Goal: Transaction & Acquisition: Purchase product/service

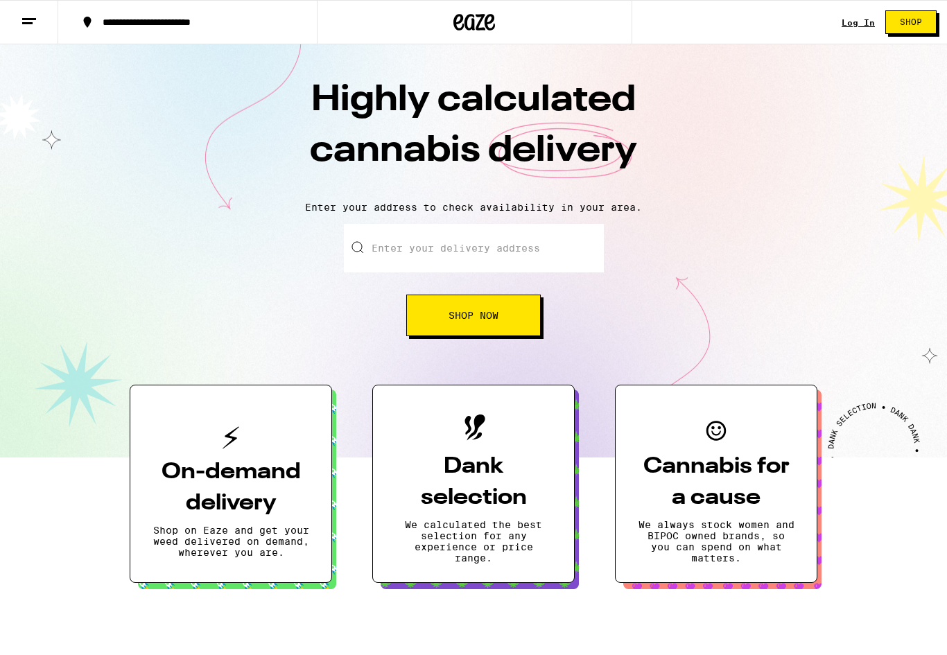
click at [853, 23] on link "Log In" at bounding box center [857, 22] width 33 height 9
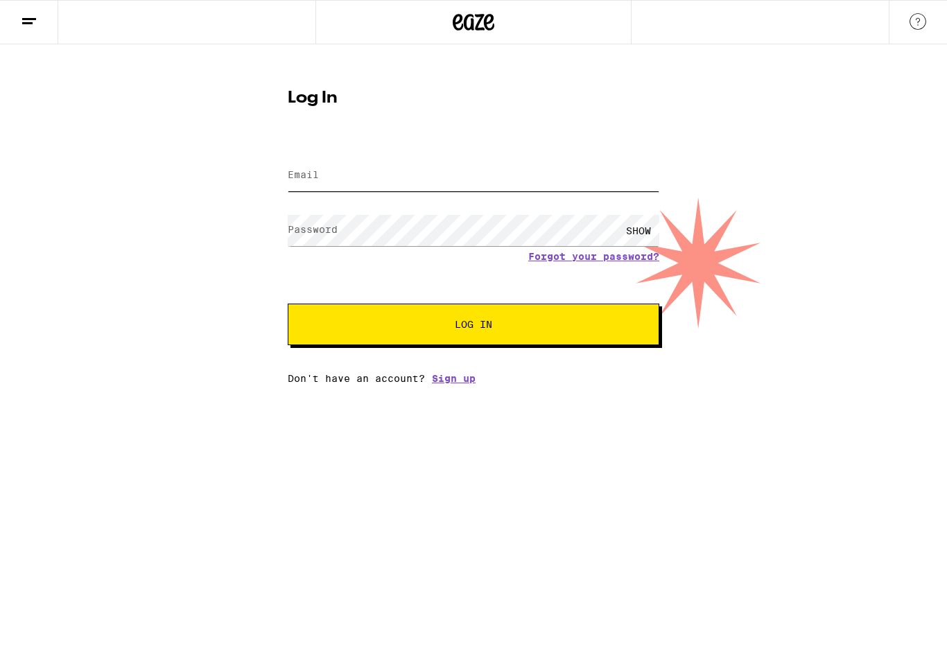
click at [444, 175] on input "Email" at bounding box center [473, 175] width 371 height 31
type input "[PERSON_NAME][EMAIL_ADDRESS][PERSON_NAME][PERSON_NAME][DOMAIN_NAME]"
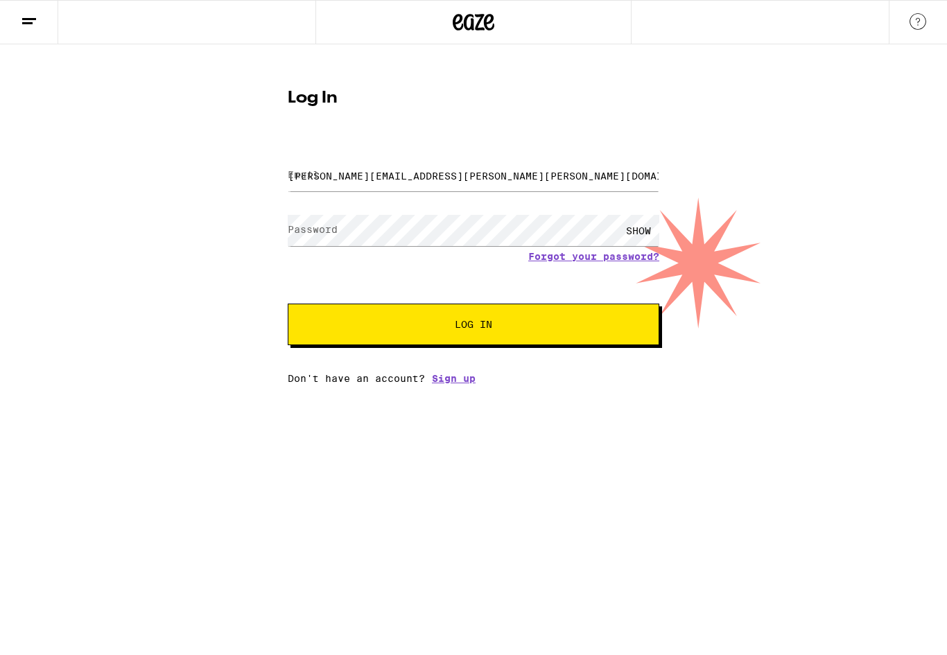
click at [473, 326] on button "Log In" at bounding box center [473, 325] width 371 height 42
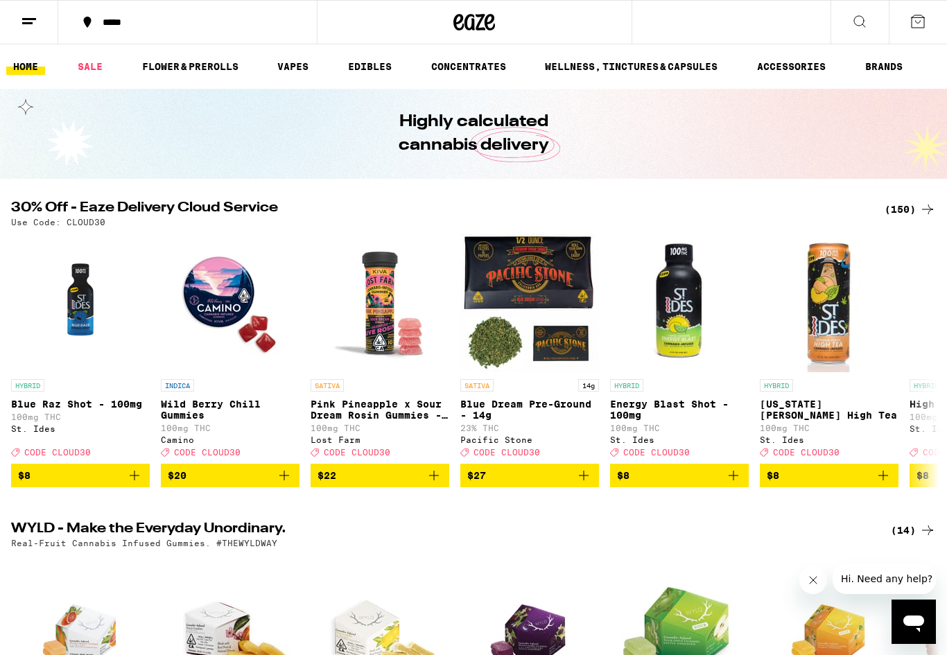
click at [129, 33] on button "*****" at bounding box center [187, 22] width 259 height 42
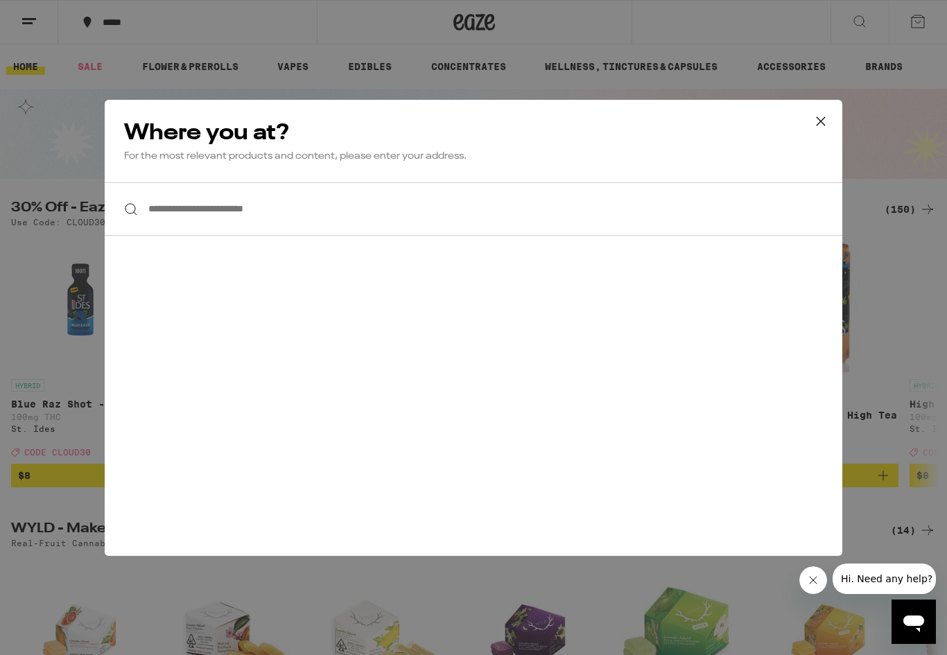
click at [202, 207] on input "**********" at bounding box center [473, 208] width 737 height 53
click at [335, 229] on input "**********" at bounding box center [473, 208] width 737 height 53
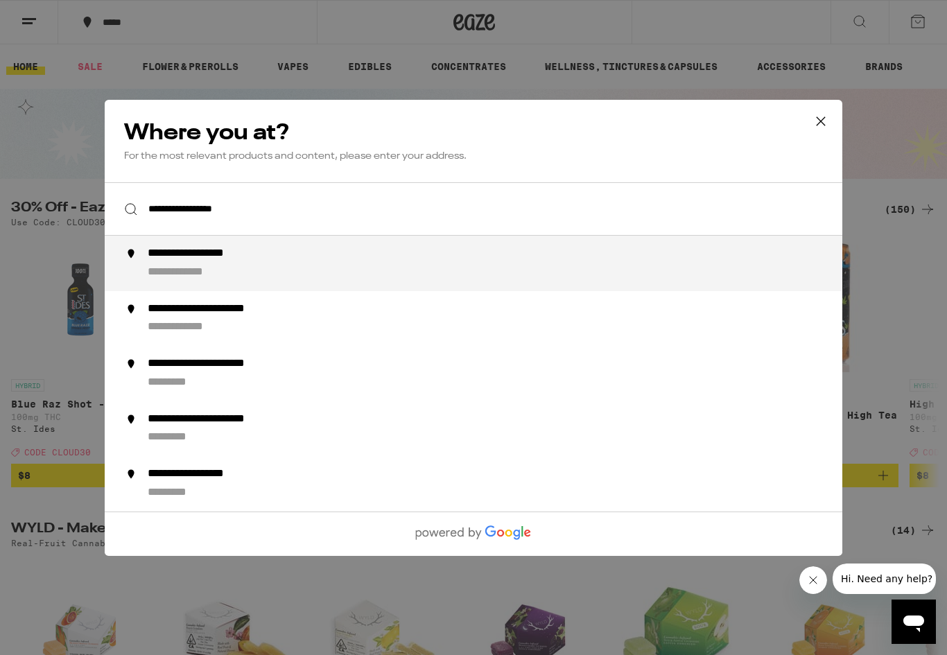
type input "**********"
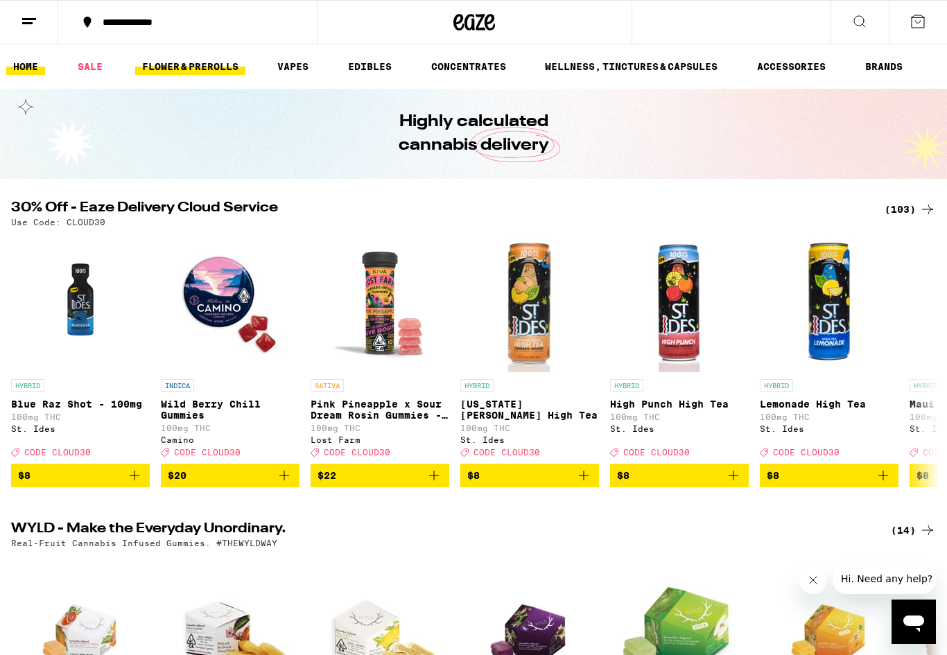
click at [229, 63] on link "FLOWER & PREROLLS" at bounding box center [190, 66] width 110 height 17
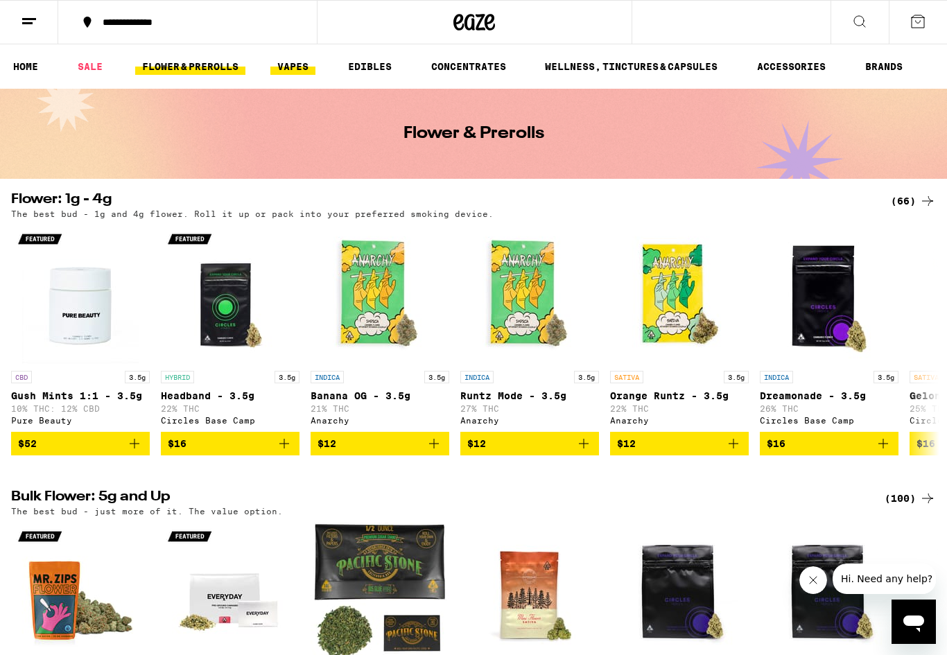
click at [295, 71] on link "VAPES" at bounding box center [292, 66] width 45 height 17
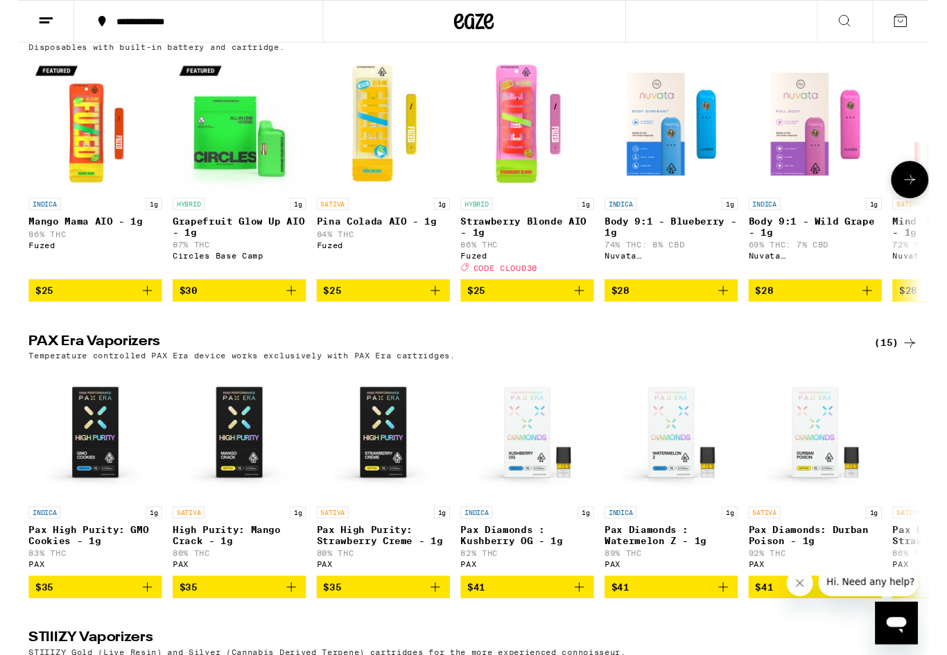
scroll to position [769, 0]
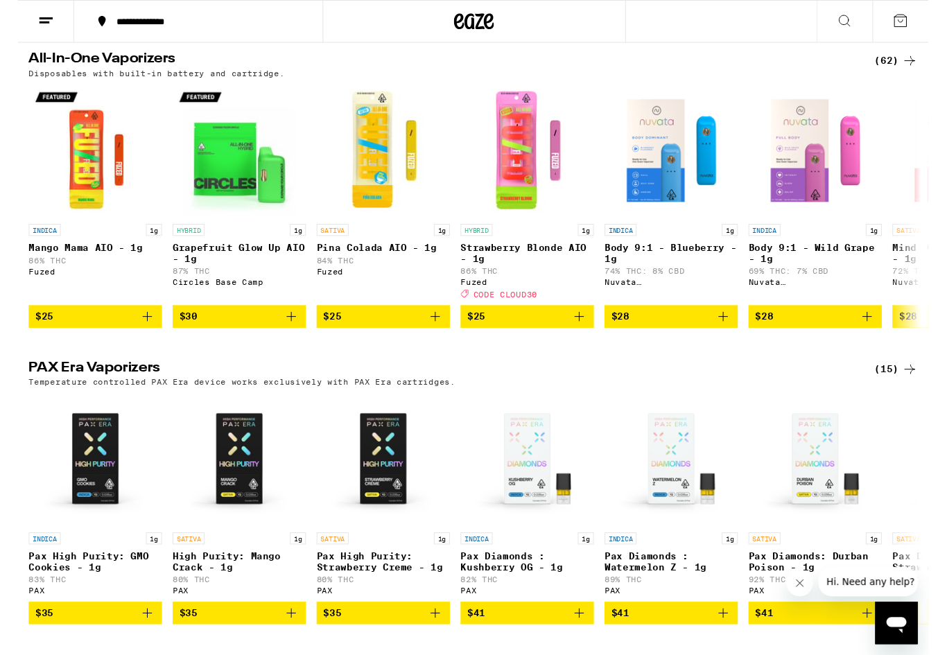
click at [909, 71] on div "(62)" at bounding box center [913, 63] width 45 height 17
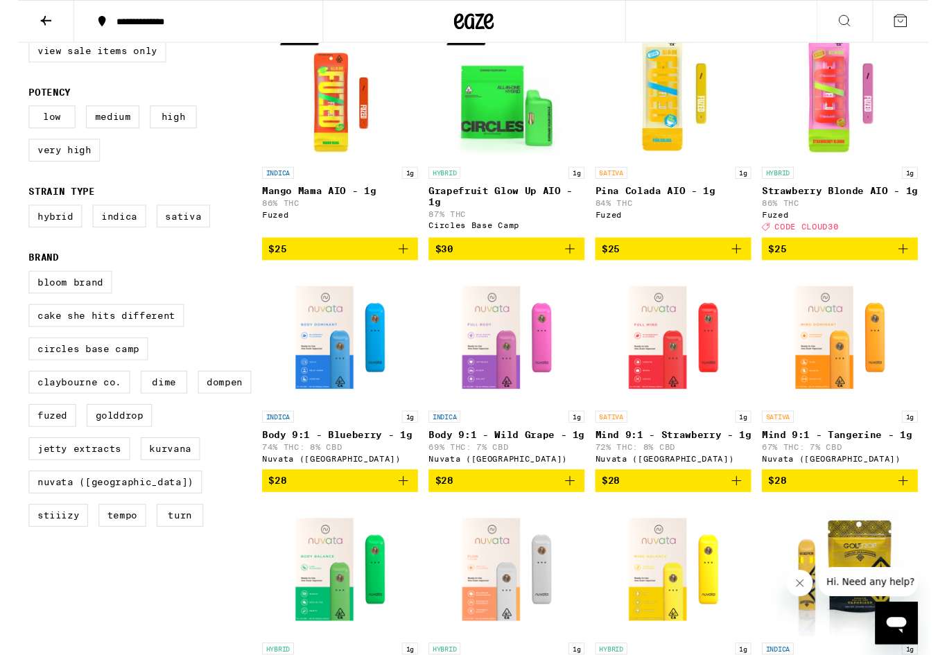
scroll to position [198, 0]
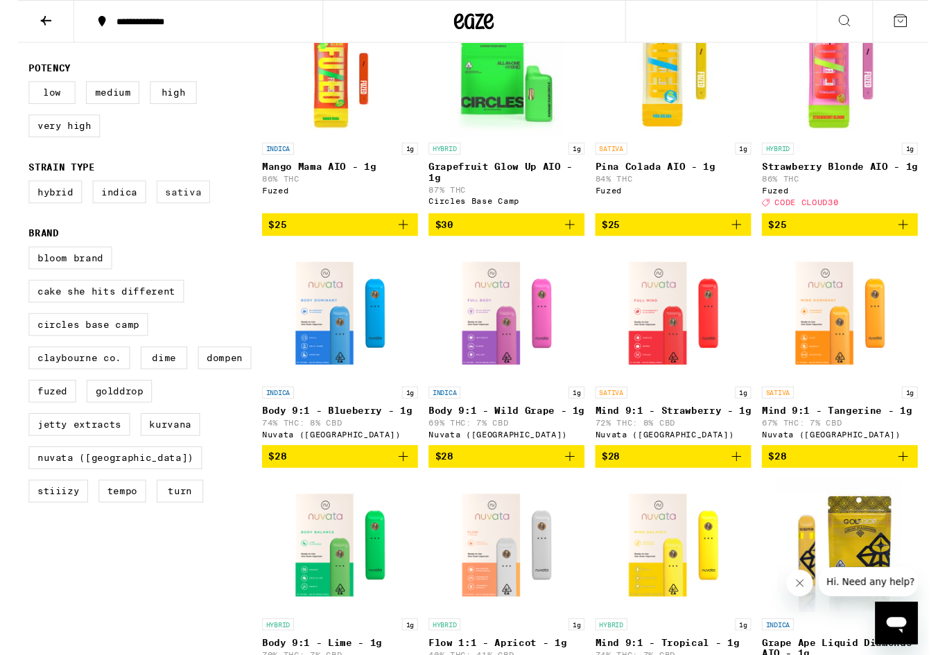
click at [180, 211] on label "Sativa" at bounding box center [171, 200] width 55 height 24
click at [15, 191] on input "Sativa" at bounding box center [14, 190] width 1 height 1
checkbox input "true"
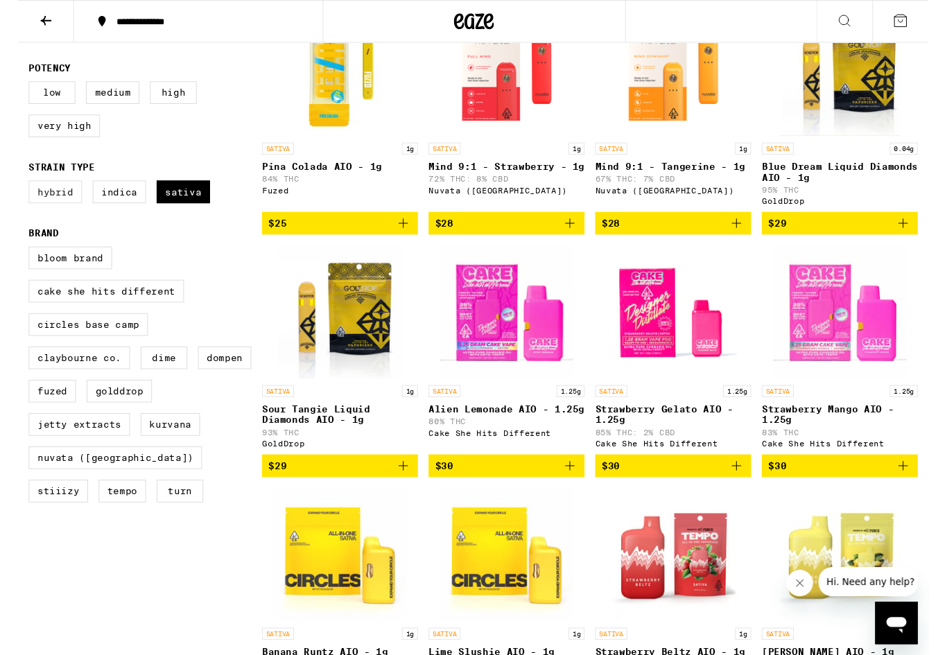
click at [42, 211] on label "Hybrid" at bounding box center [38, 200] width 55 height 24
click at [15, 191] on input "Hybrid" at bounding box center [14, 190] width 1 height 1
checkbox input "true"
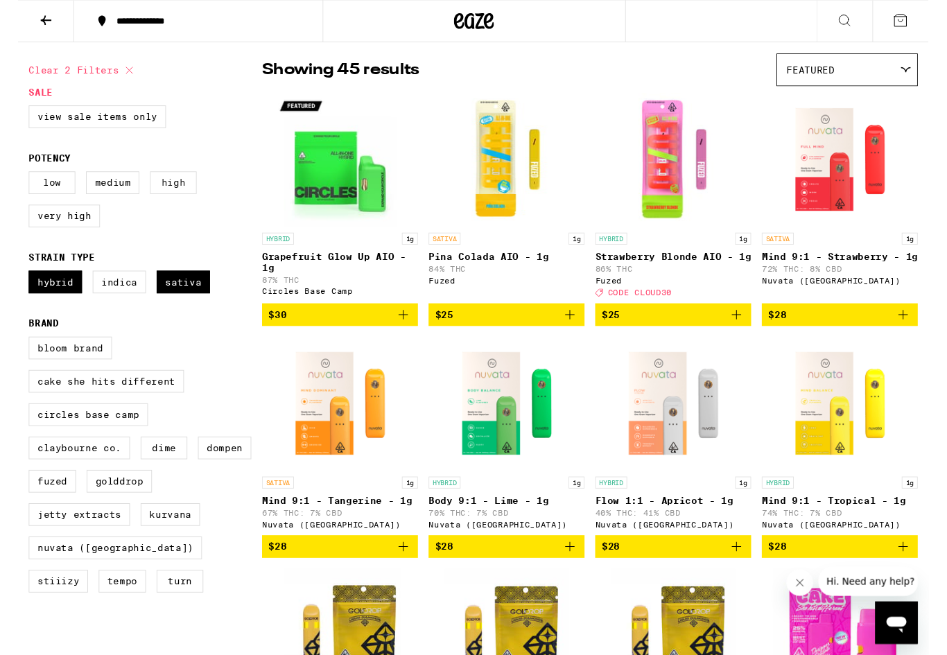
scroll to position [104, 0]
click at [134, 123] on label "View Sale Items Only" at bounding box center [82, 122] width 143 height 24
click at [15, 112] on input "View Sale Items Only" at bounding box center [14, 112] width 1 height 1
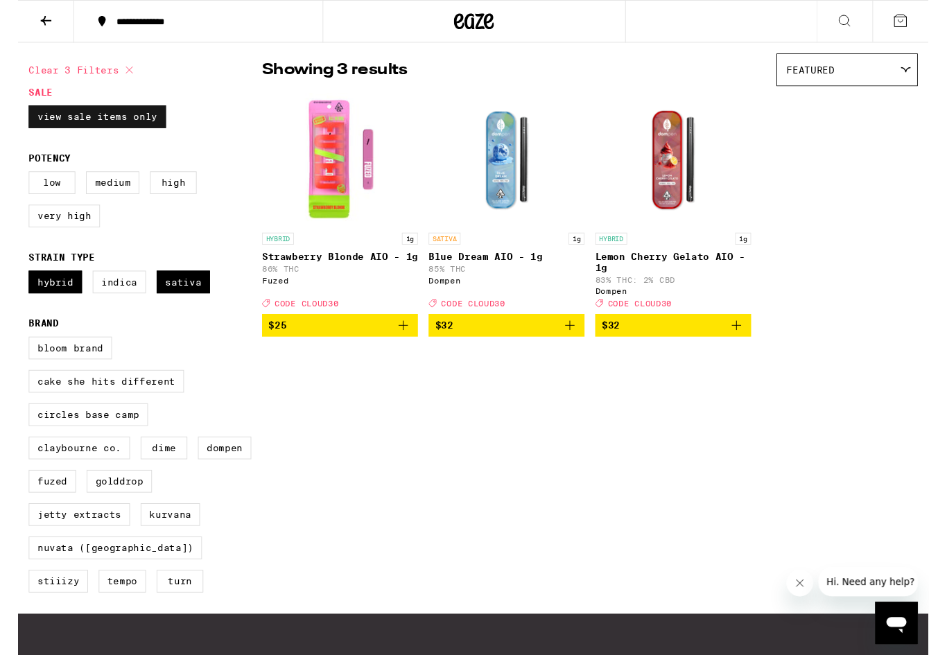
click at [135, 123] on label "View Sale Items Only" at bounding box center [82, 122] width 143 height 24
click at [15, 112] on input "View Sale Items Only" at bounding box center [14, 112] width 1 height 1
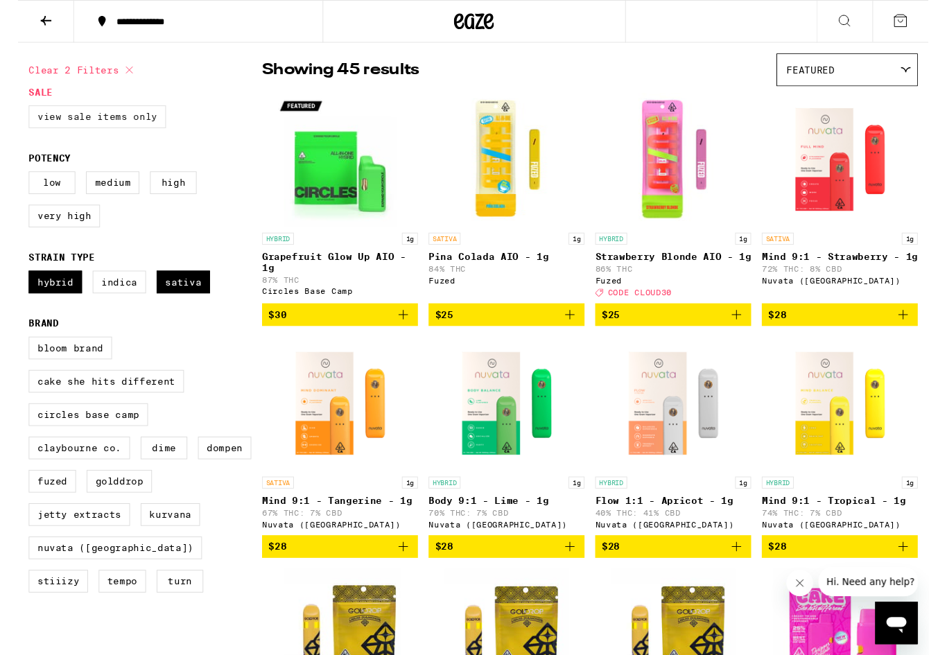
click at [134, 122] on label "View Sale Items Only" at bounding box center [82, 122] width 143 height 24
click at [15, 112] on input "View Sale Items Only" at bounding box center [14, 112] width 1 height 1
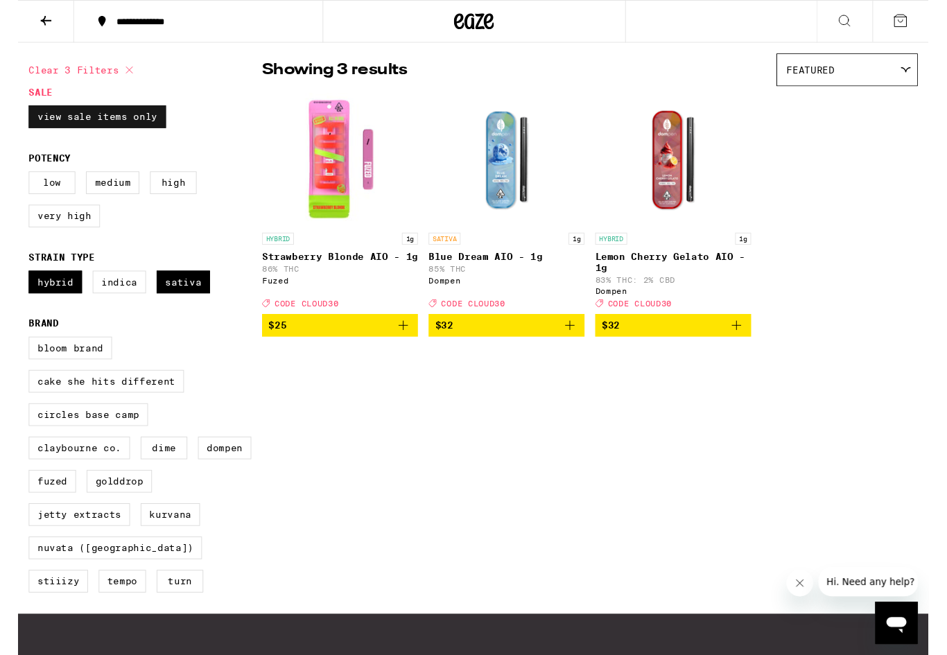
click at [122, 117] on label "View Sale Items Only" at bounding box center [82, 122] width 143 height 24
click at [15, 112] on input "View Sale Items Only" at bounding box center [14, 112] width 1 height 1
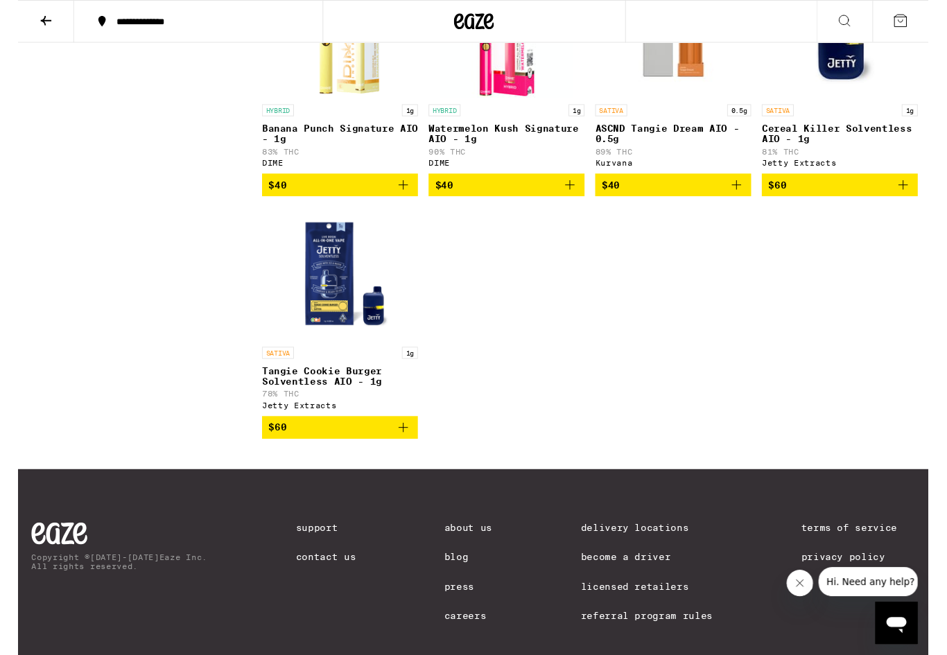
scroll to position [2778, 0]
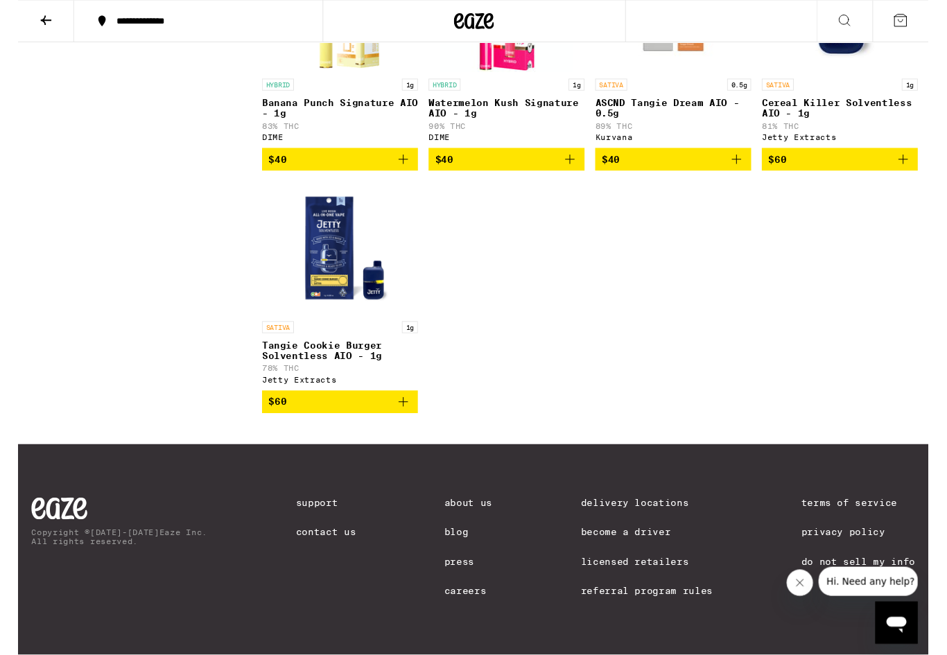
click at [401, 427] on icon "Add to bag" at bounding box center [400, 418] width 17 height 17
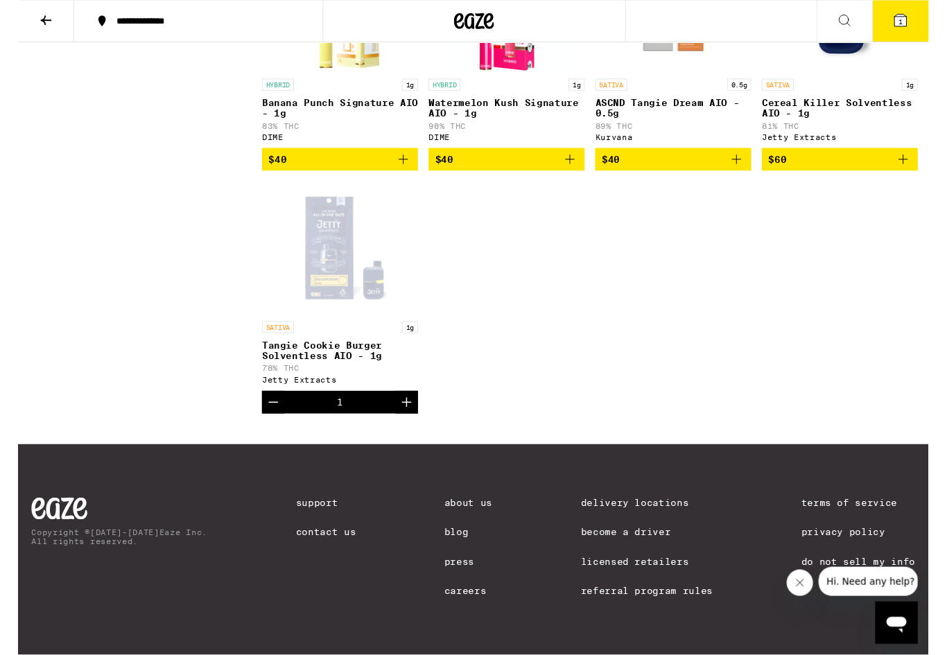
scroll to position [2779, 0]
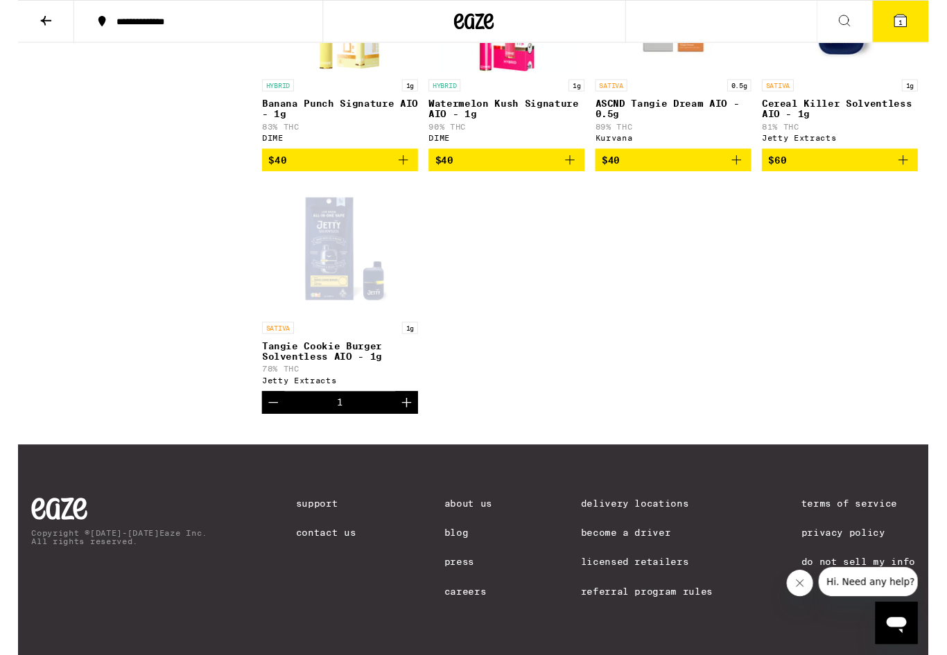
click at [920, 175] on icon "Add to bag" at bounding box center [920, 166] width 17 height 17
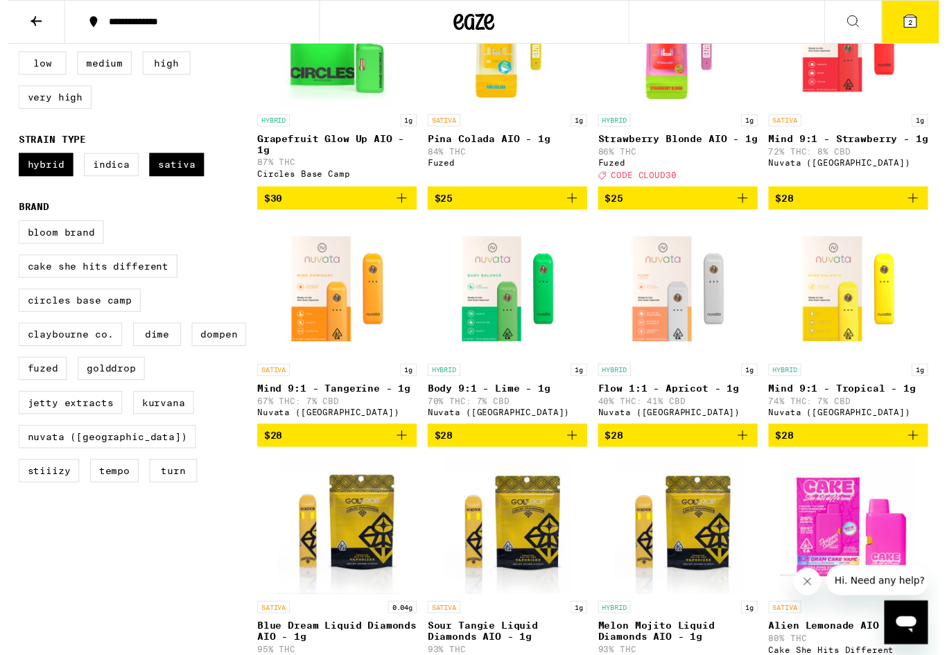
scroll to position [0, 0]
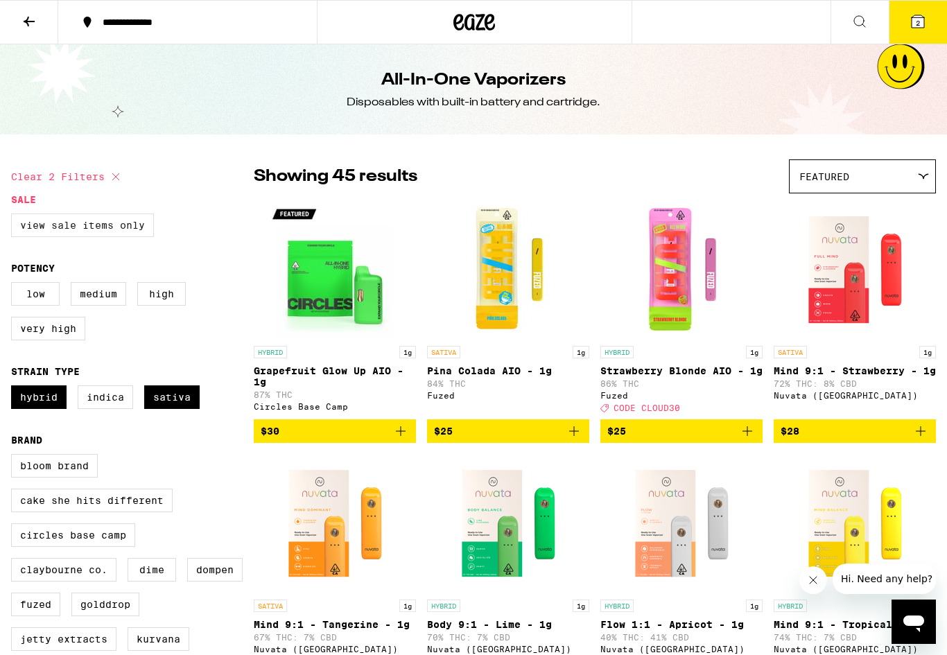
click at [145, 234] on label "View Sale Items Only" at bounding box center [82, 225] width 143 height 24
click at [15, 216] on input "View Sale Items Only" at bounding box center [14, 216] width 1 height 1
checkbox input "true"
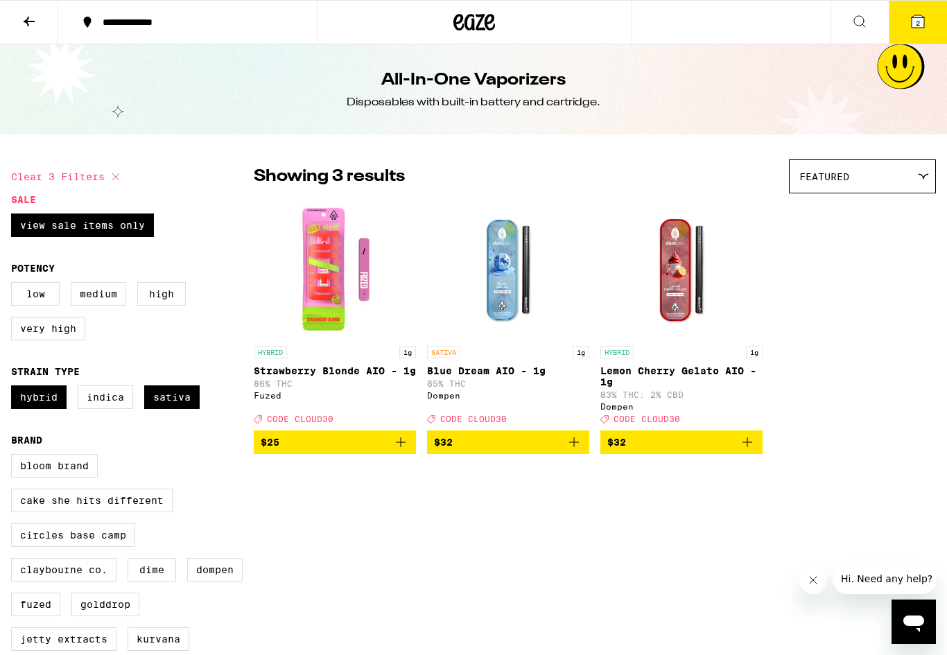
click at [403, 450] on icon "Add to bag" at bounding box center [400, 442] width 17 height 17
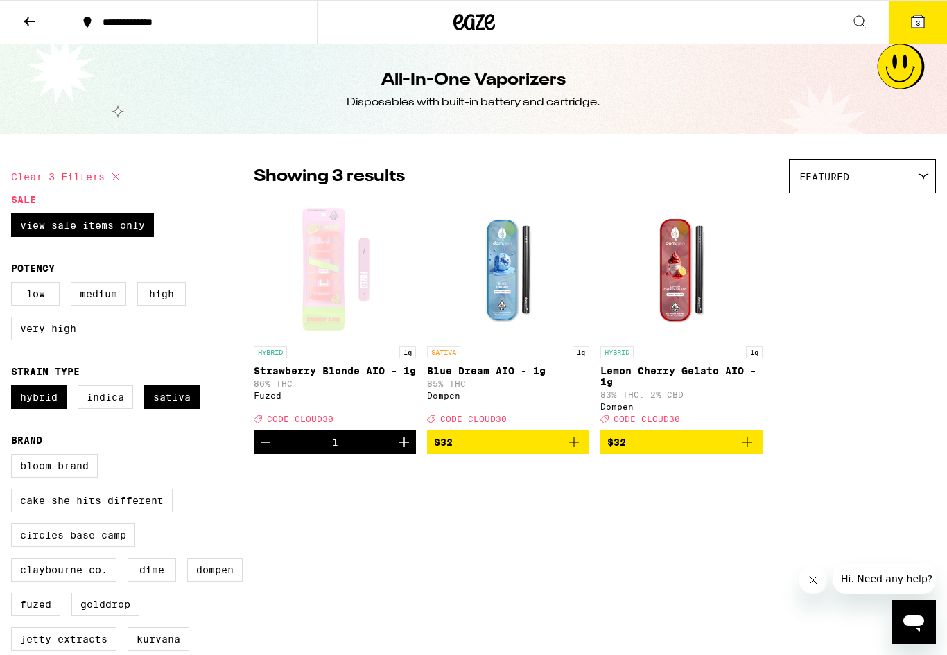
click at [926, 27] on button "3" at bounding box center [917, 22] width 58 height 43
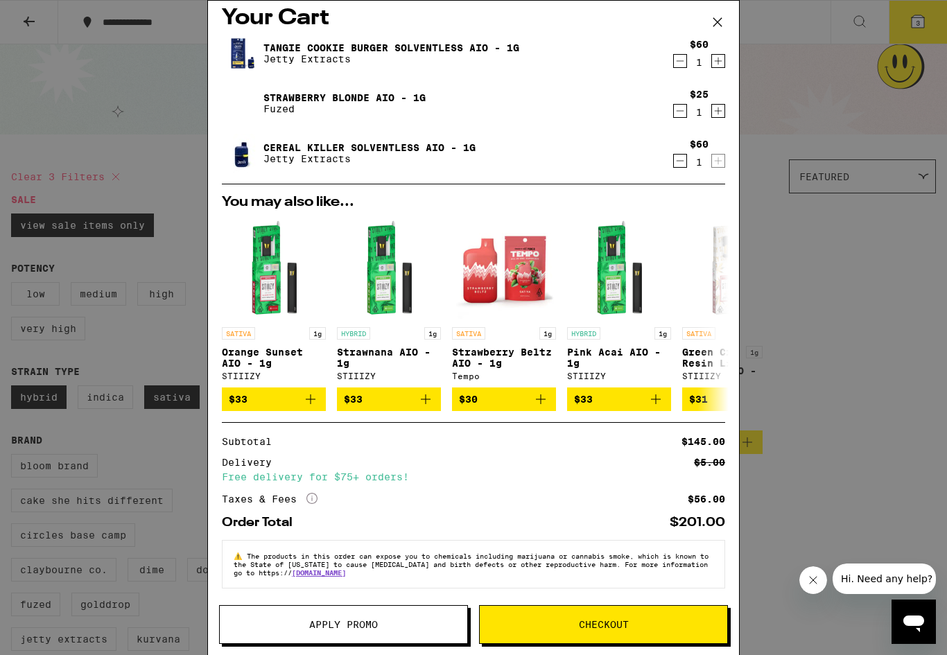
scroll to position [26, 0]
click at [360, 621] on span "Apply Promo" at bounding box center [343, 625] width 69 height 10
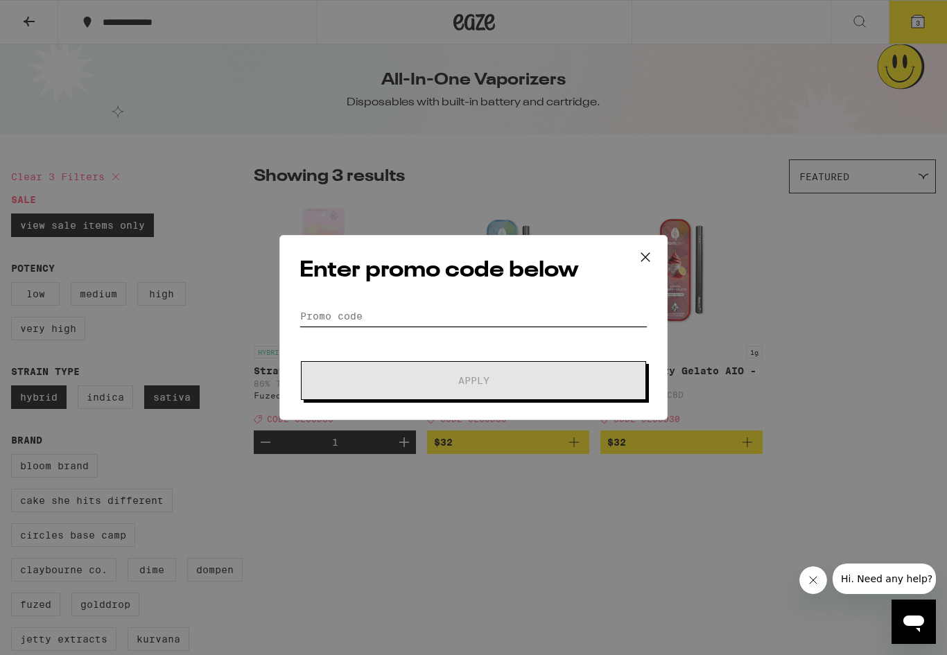
click at [345, 317] on input "Promo Code" at bounding box center [473, 316] width 348 height 21
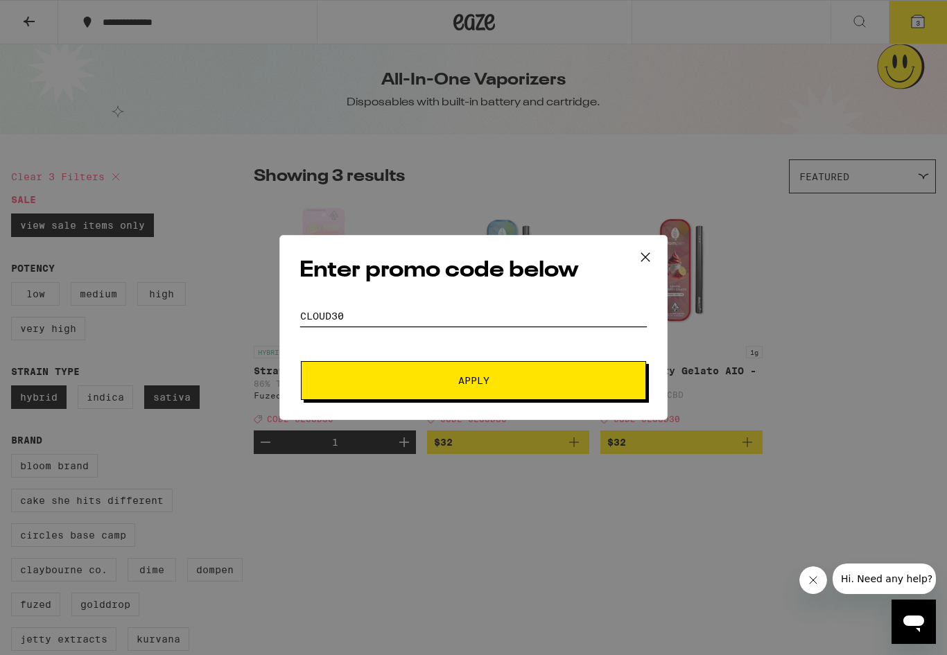
type input "CLOUD30"
click at [439, 380] on span "Apply" at bounding box center [473, 381] width 249 height 10
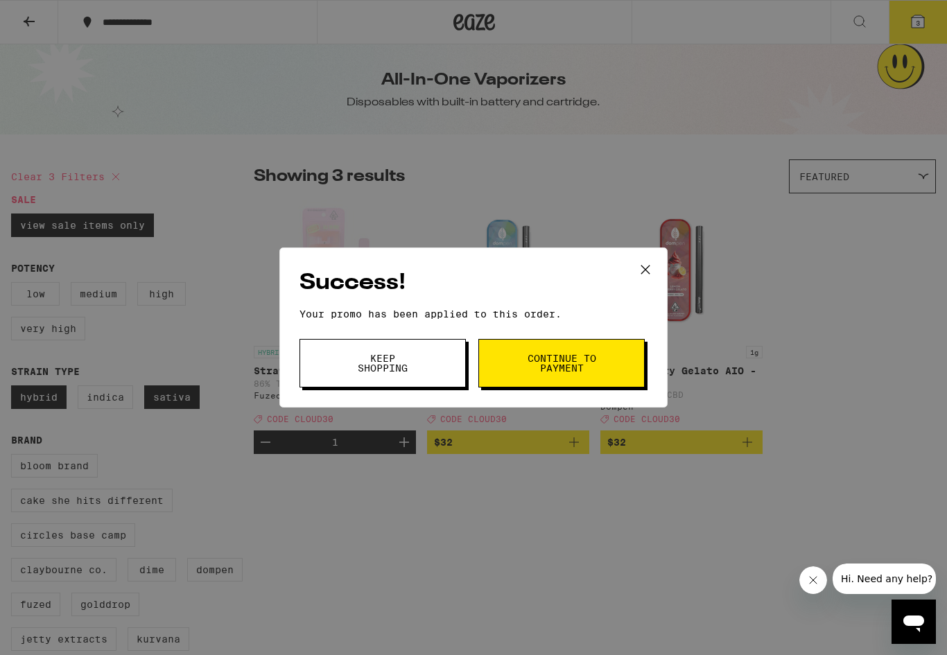
click at [525, 366] on button "Continue to payment" at bounding box center [561, 363] width 166 height 49
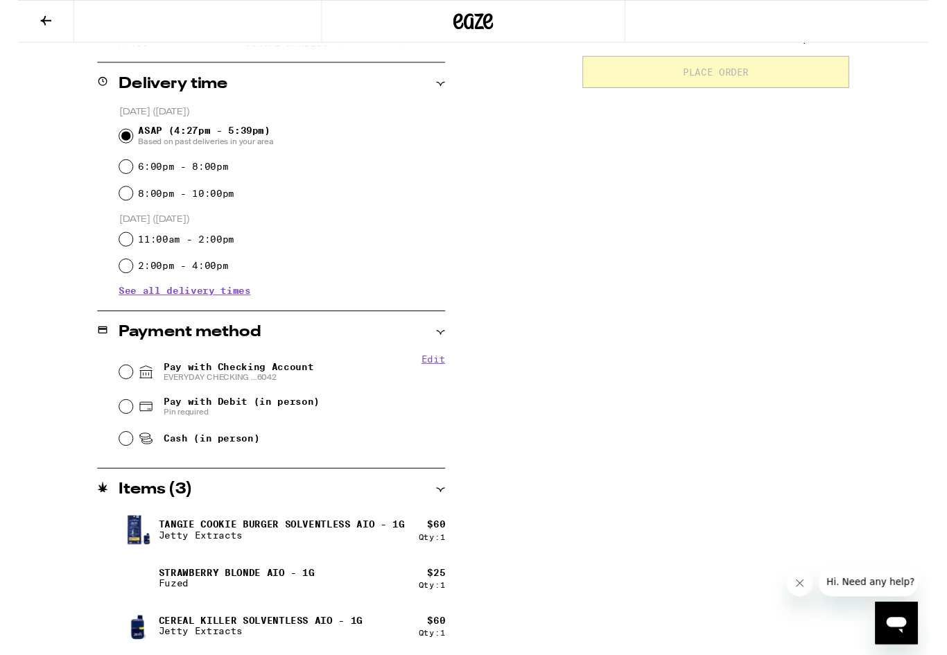
scroll to position [324, 0]
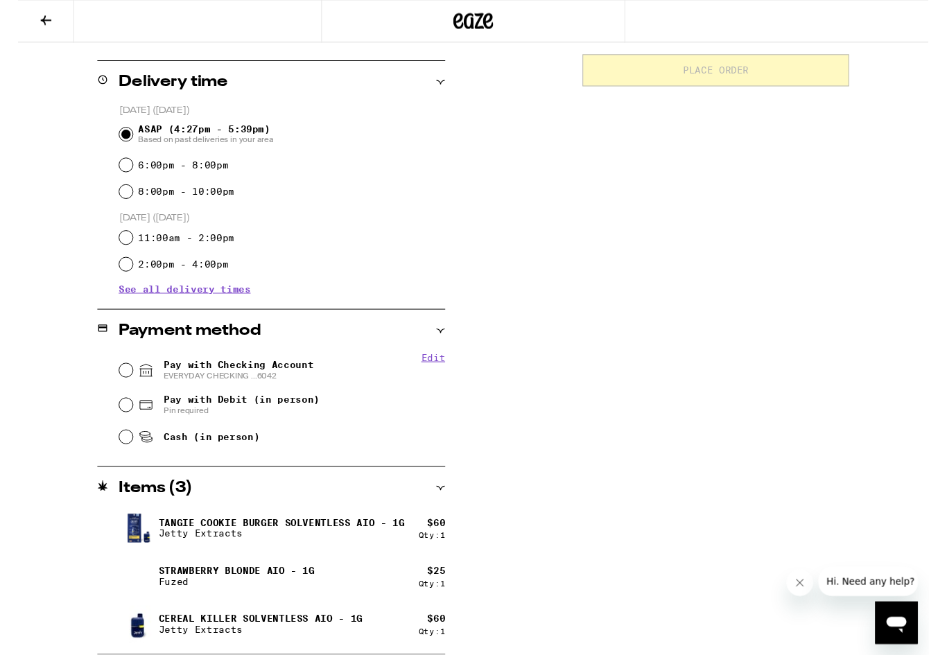
click at [111, 385] on input "Pay with Checking Account EVERYDAY CHECKING ...6042" at bounding box center [112, 385] width 14 height 14
radio input "true"
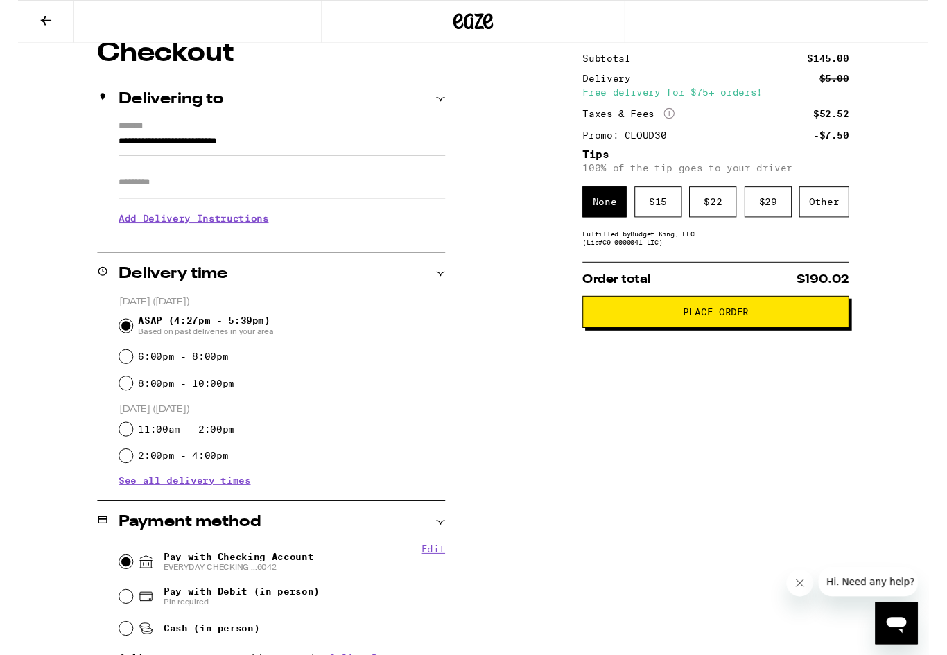
scroll to position [129, 0]
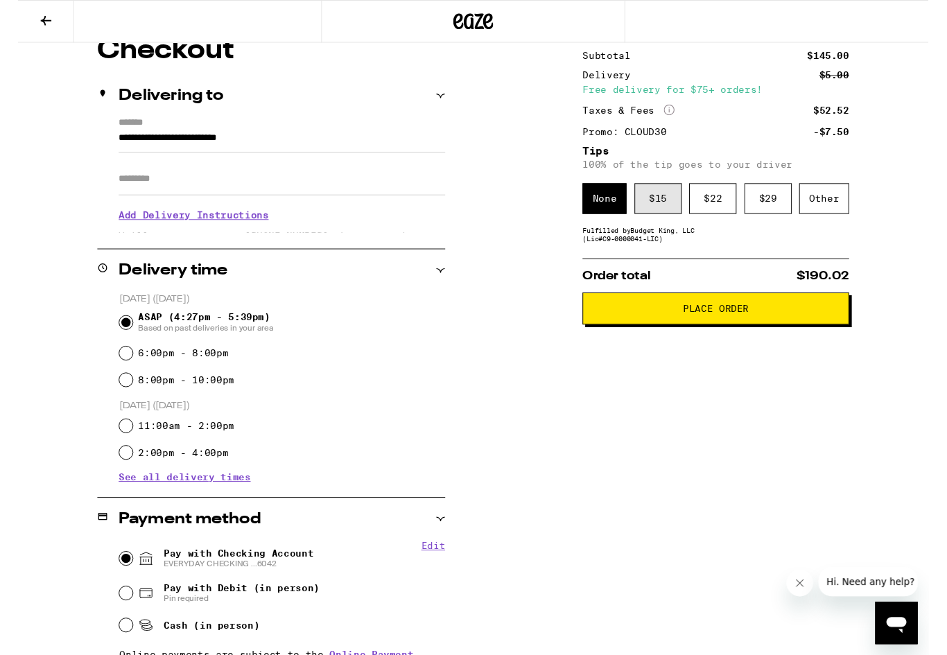
click at [669, 217] on div "$ 15" at bounding box center [665, 207] width 49 height 32
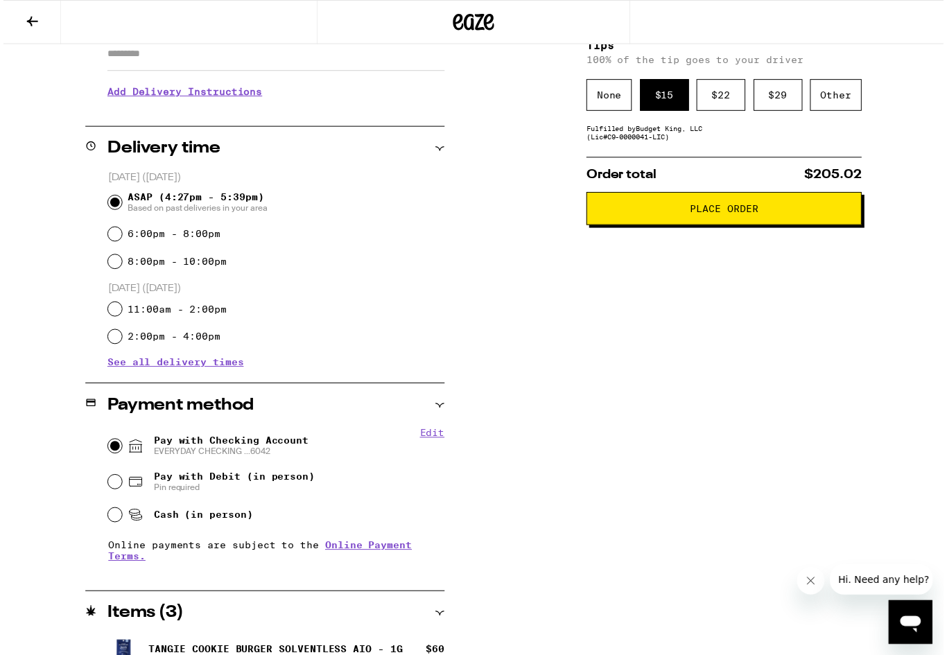
scroll to position [161, 0]
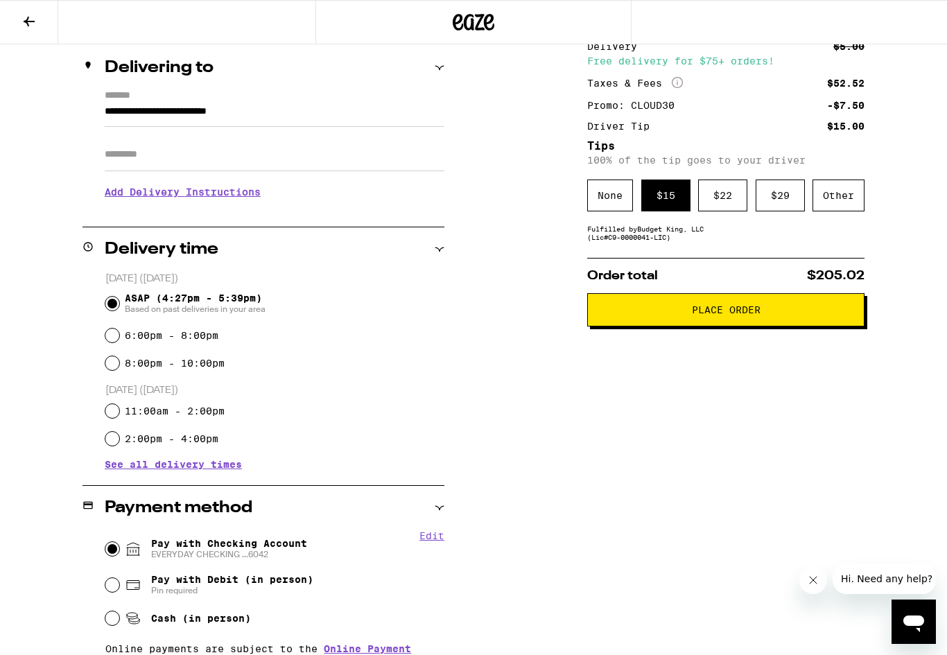
click at [699, 326] on button "Place Order" at bounding box center [725, 309] width 277 height 33
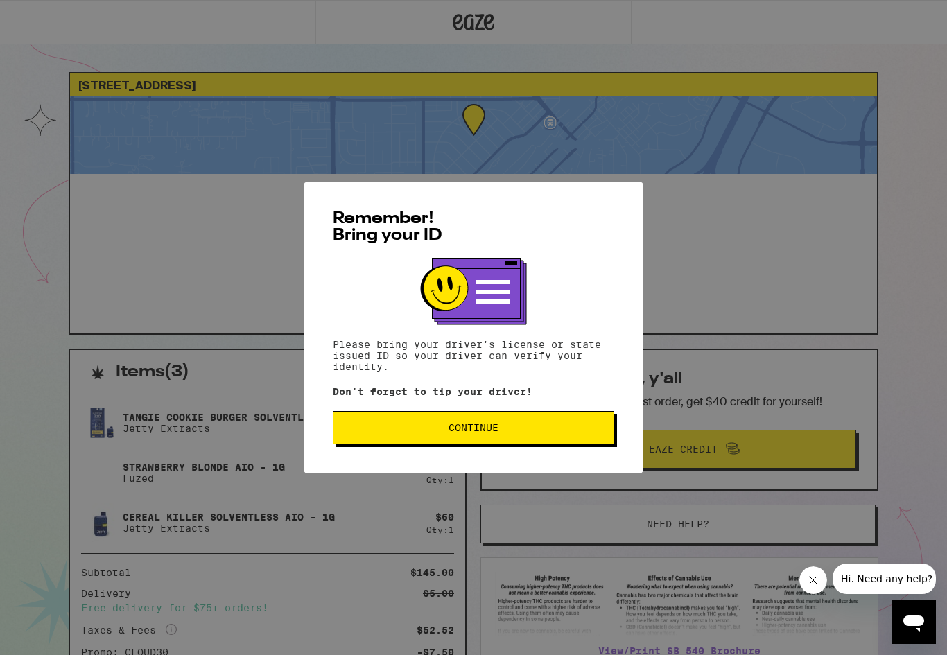
click at [513, 428] on span "Continue" at bounding box center [473, 428] width 258 height 10
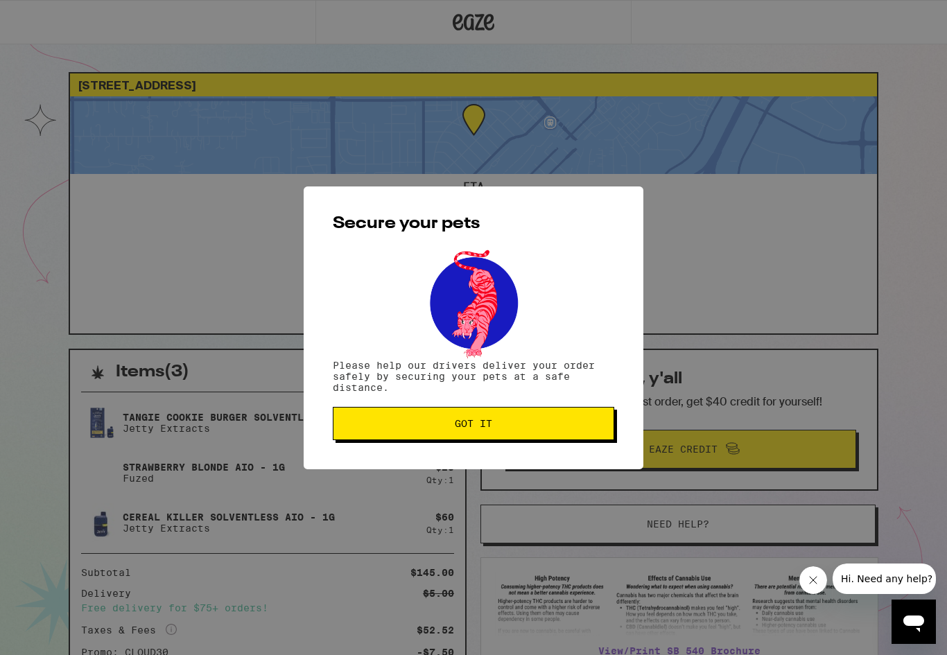
click at [444, 428] on span "Got it" at bounding box center [473, 424] width 258 height 10
